Goal: Transaction & Acquisition: Download file/media

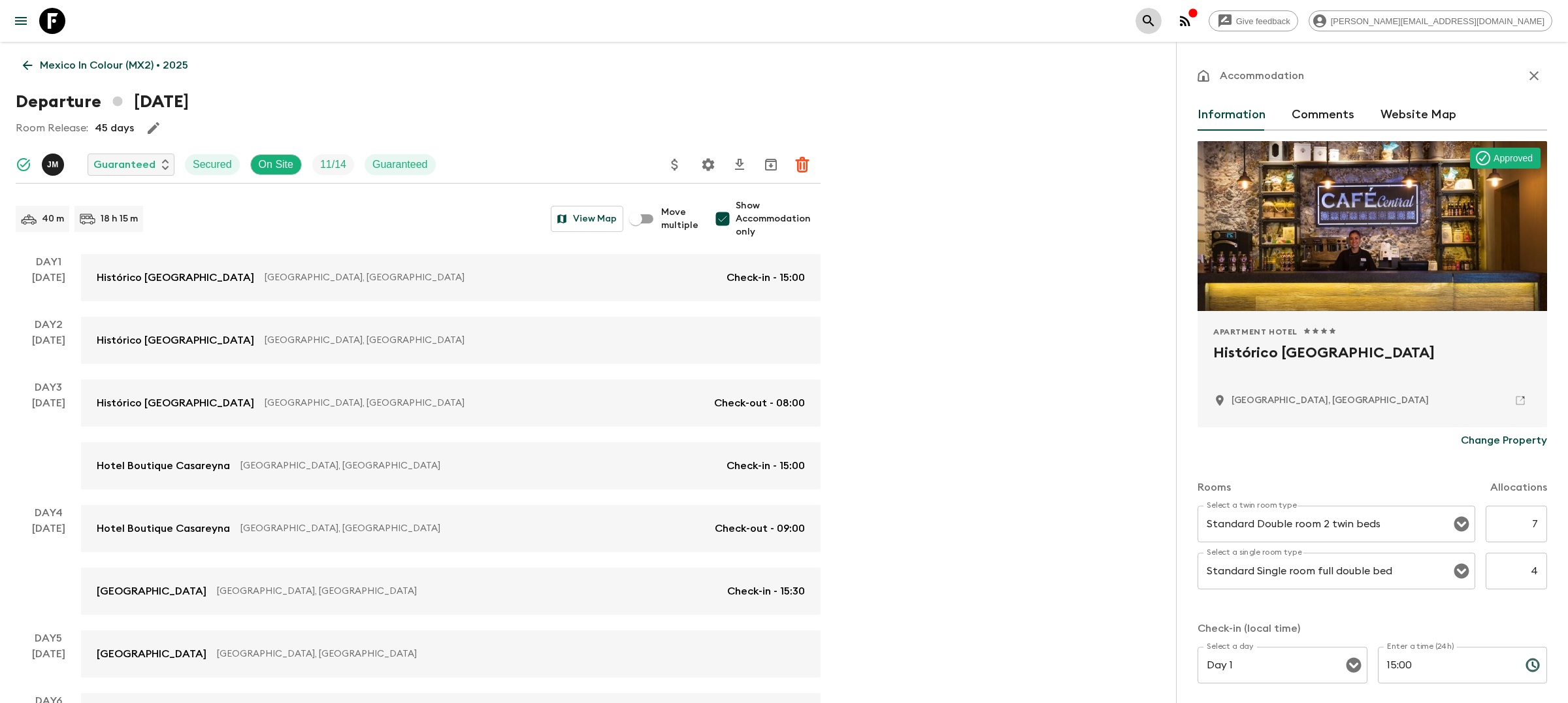
click at [1156, 15] on icon "search adventures" at bounding box center [1148, 21] width 16 height 16
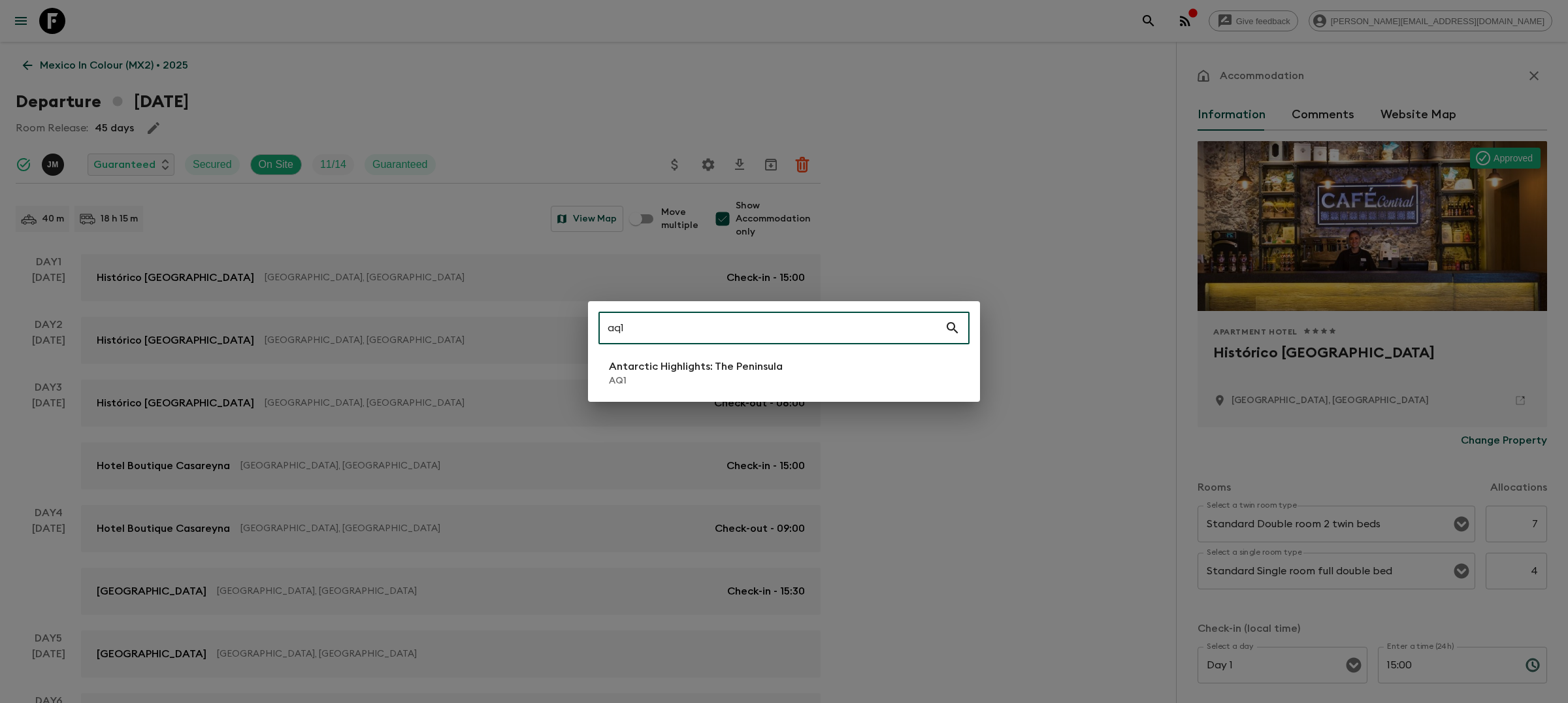
type input "aq1"
click at [737, 392] on div "aq1 ​ Antarctic Highlights: The Peninsula AQ1" at bounding box center [784, 351] width 392 height 101
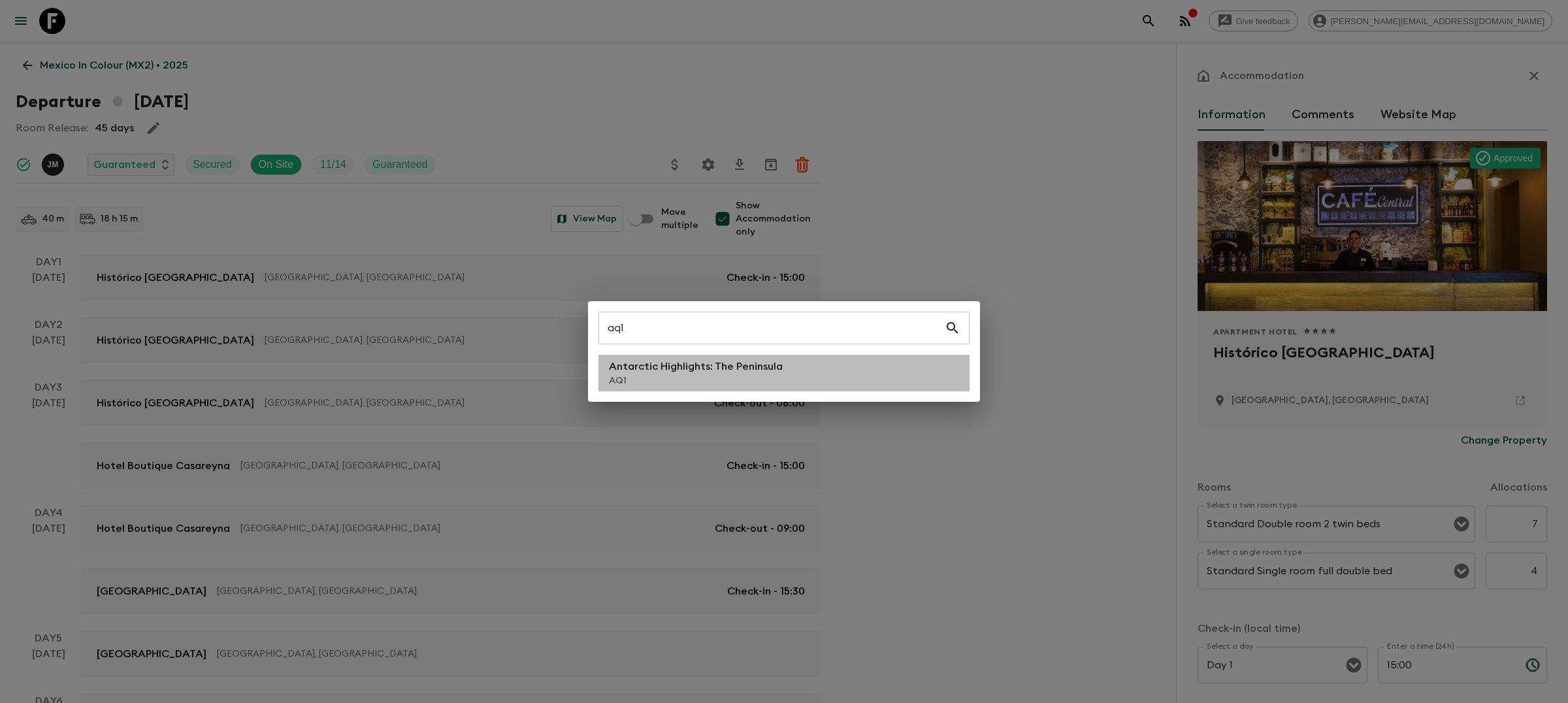
click at [737, 373] on p "Antarctic Highlights: The Peninsula" at bounding box center [695, 367] width 173 height 16
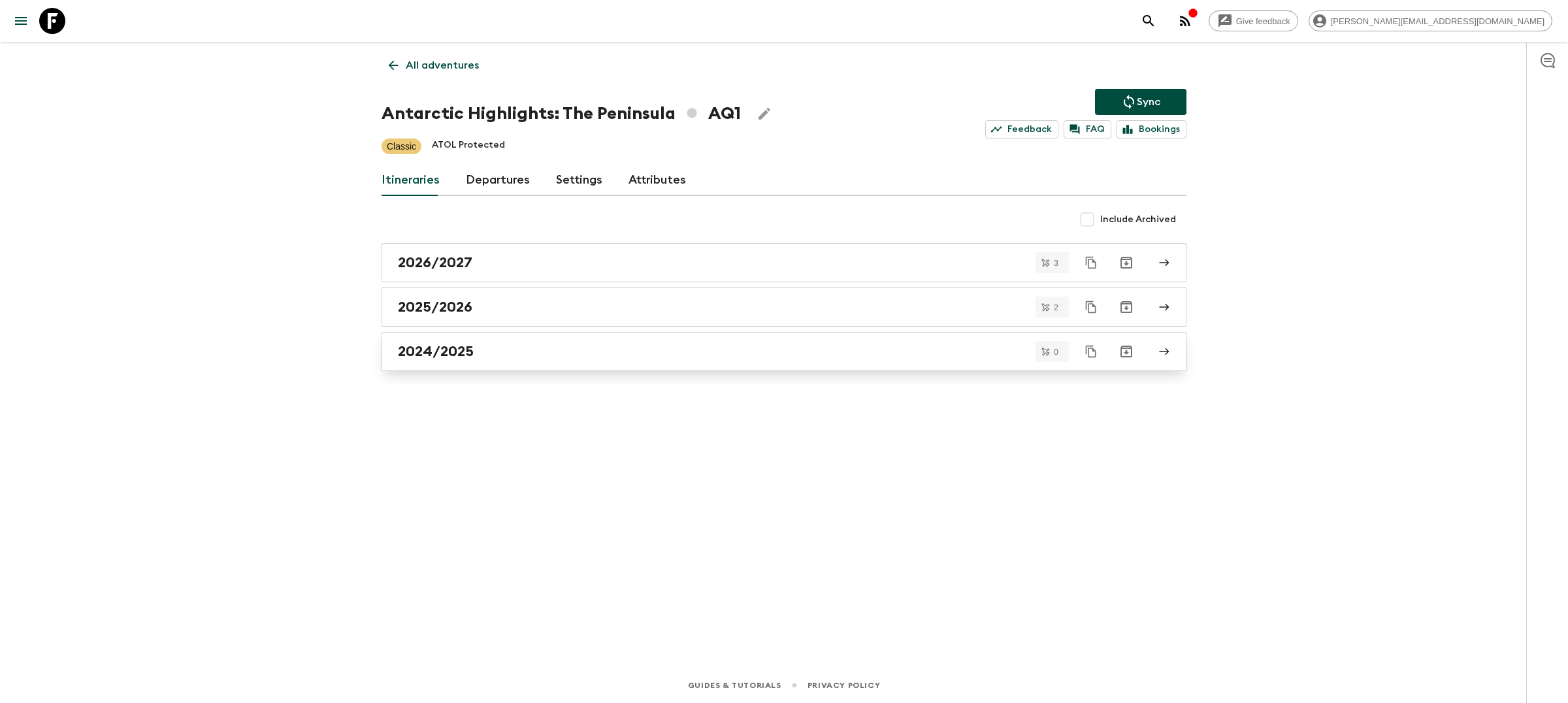
click at [670, 355] on div "2024/2025" at bounding box center [771, 351] width 747 height 17
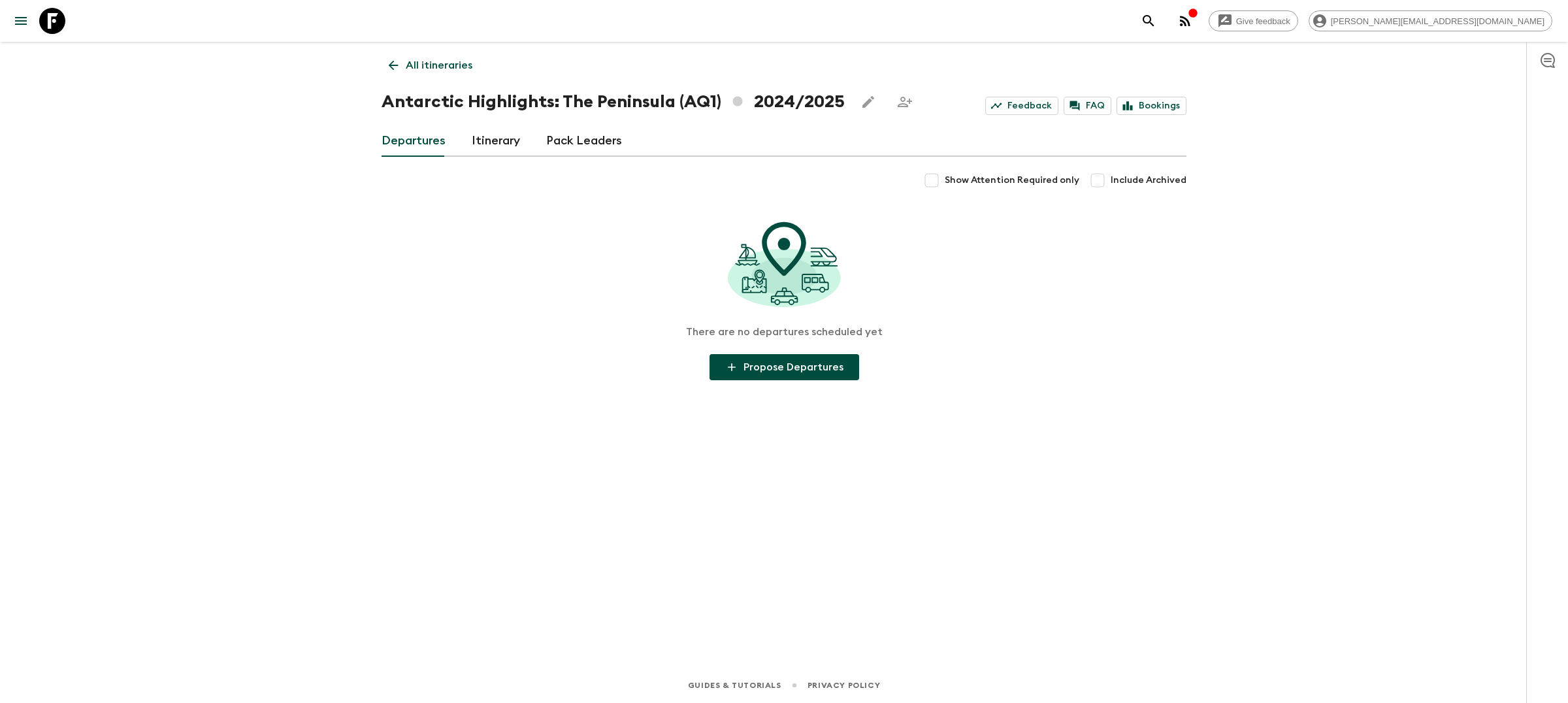
click at [439, 58] on p "All itineraries" at bounding box center [439, 65] width 67 height 16
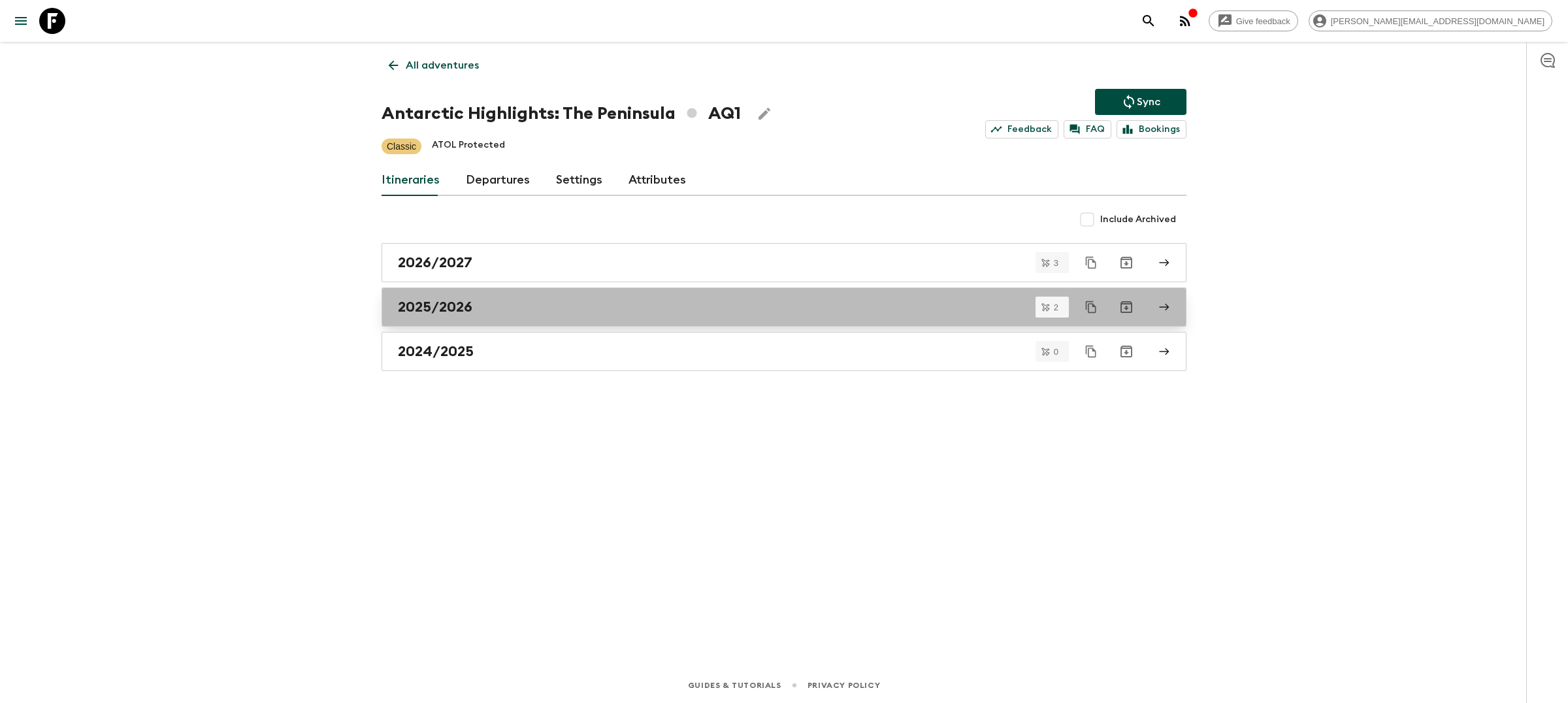
click at [449, 315] on h2 "2025/2026" at bounding box center [435, 307] width 75 height 17
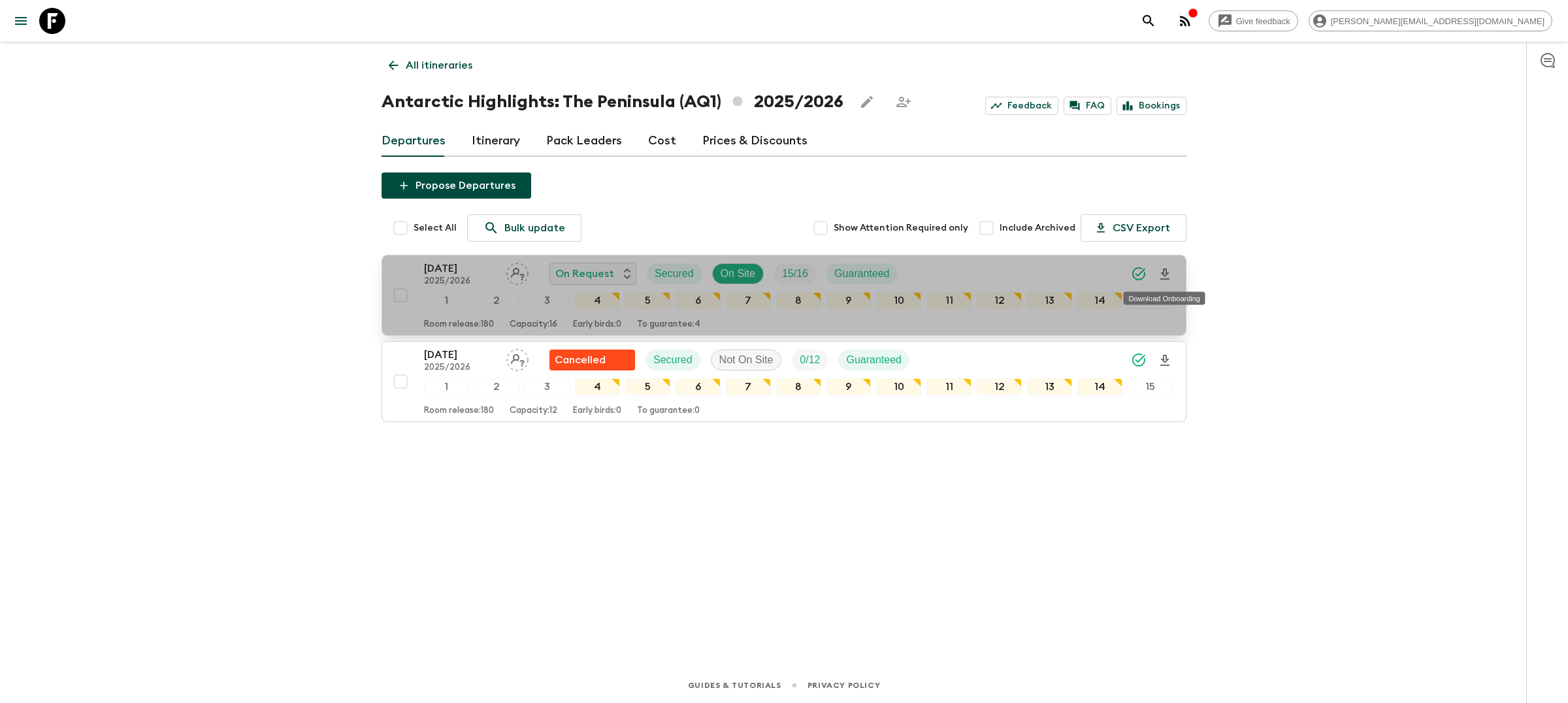
click at [1163, 270] on icon "Download Onboarding" at bounding box center [1165, 274] width 9 height 11
